Goal: Task Accomplishment & Management: Manage account settings

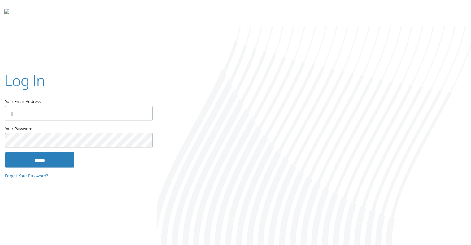
type input "**********"
click at [49, 160] on input "******" at bounding box center [39, 159] width 69 height 15
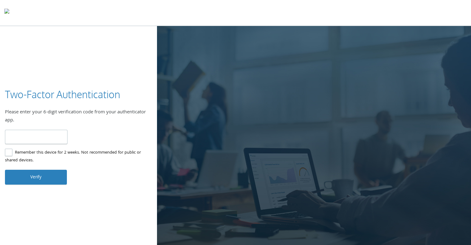
type input "******"
